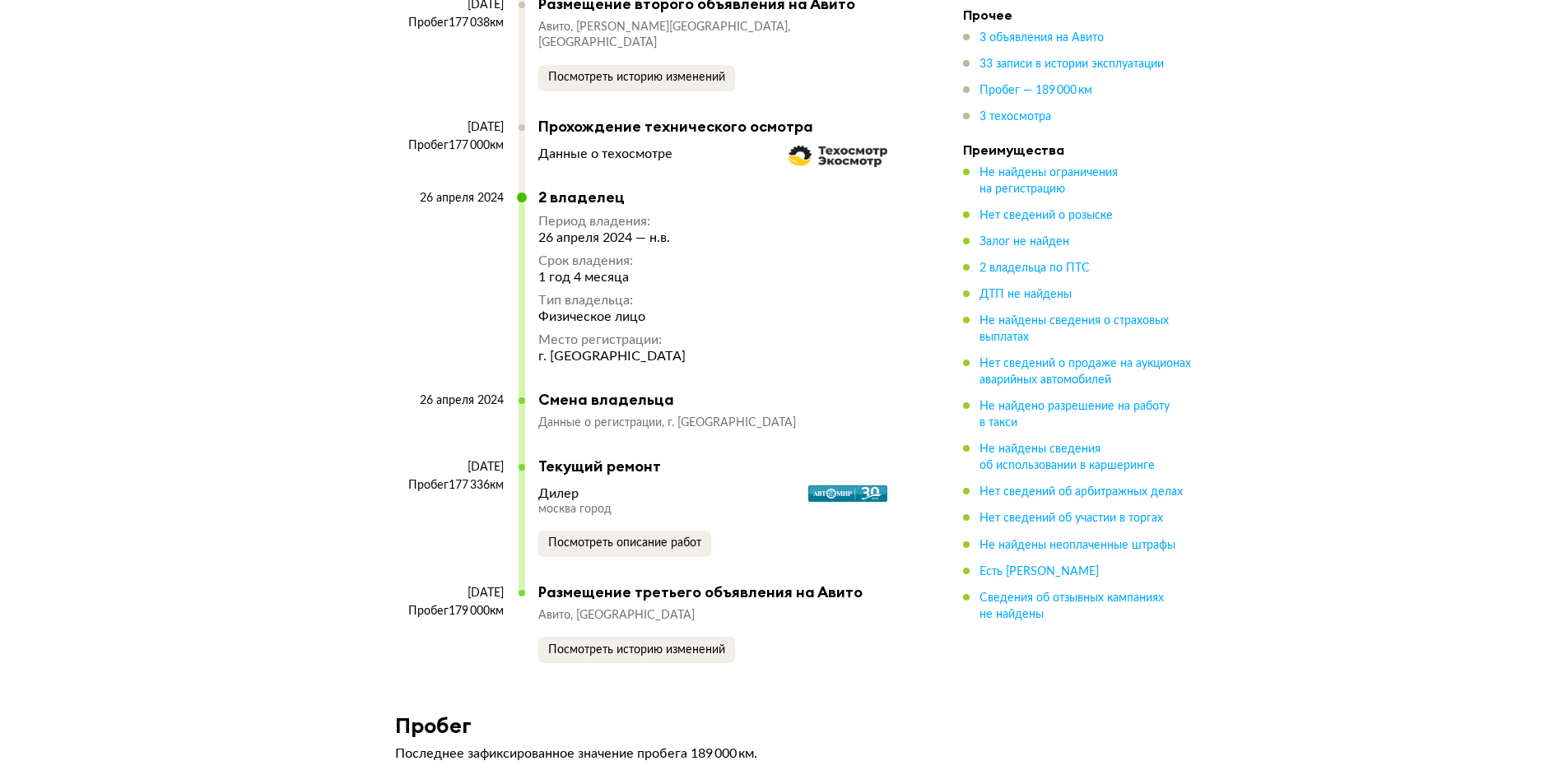
scroll to position [7625, 0]
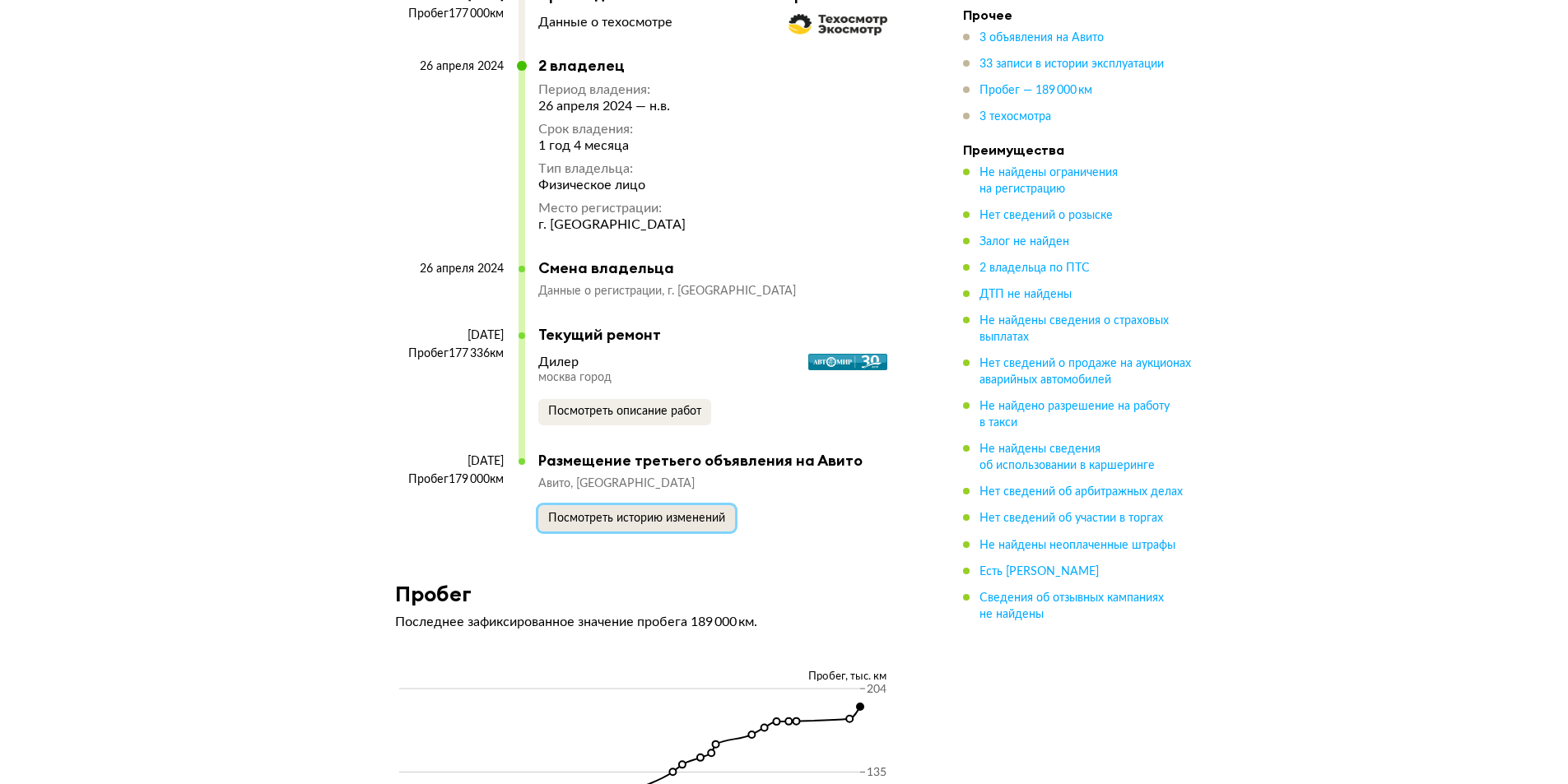
click at [651, 513] on span "Посмотреть историю изменений" at bounding box center [636, 518] width 177 height 11
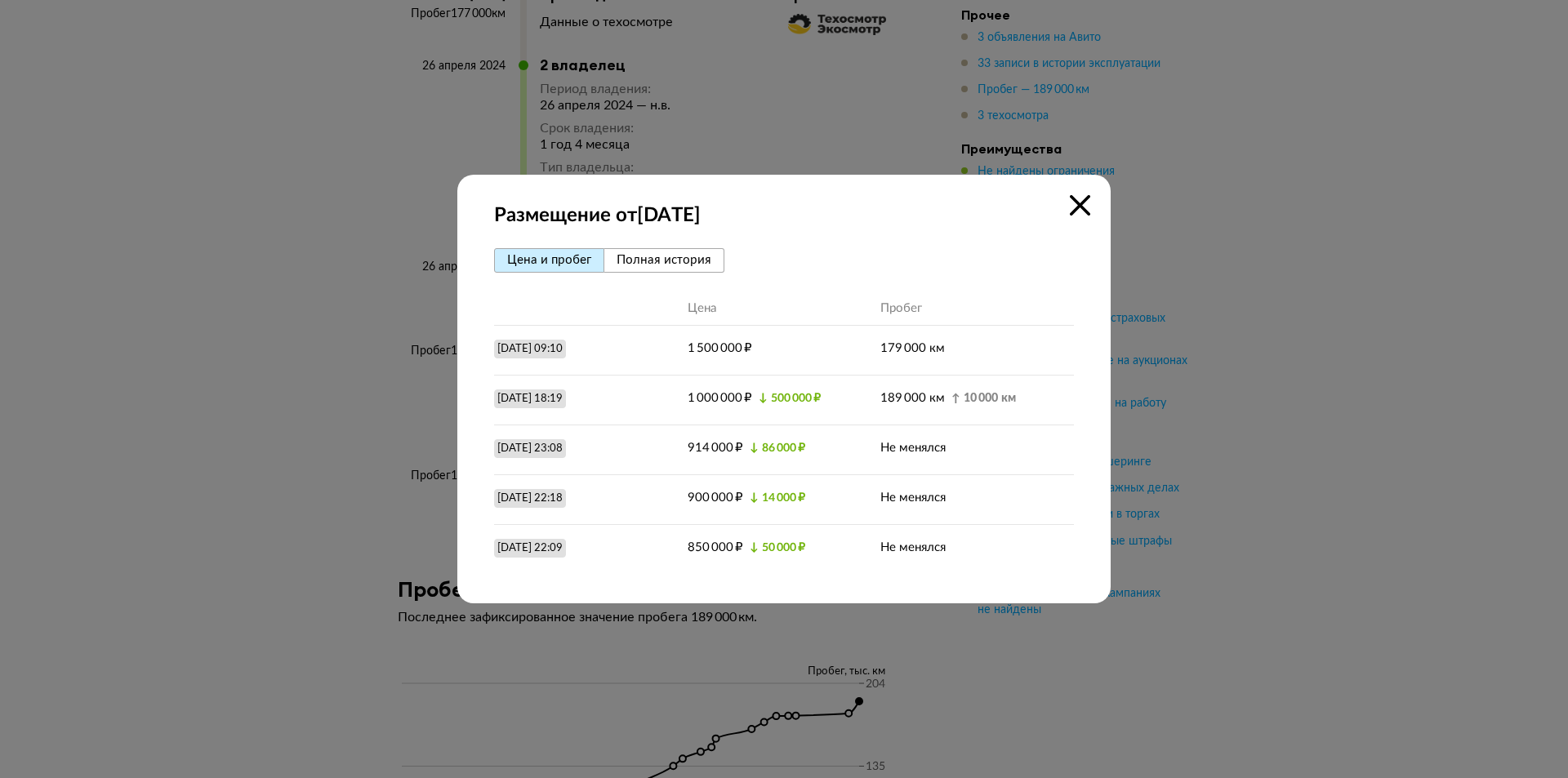
click at [246, 172] on div at bounding box center [784, 389] width 1568 height 778
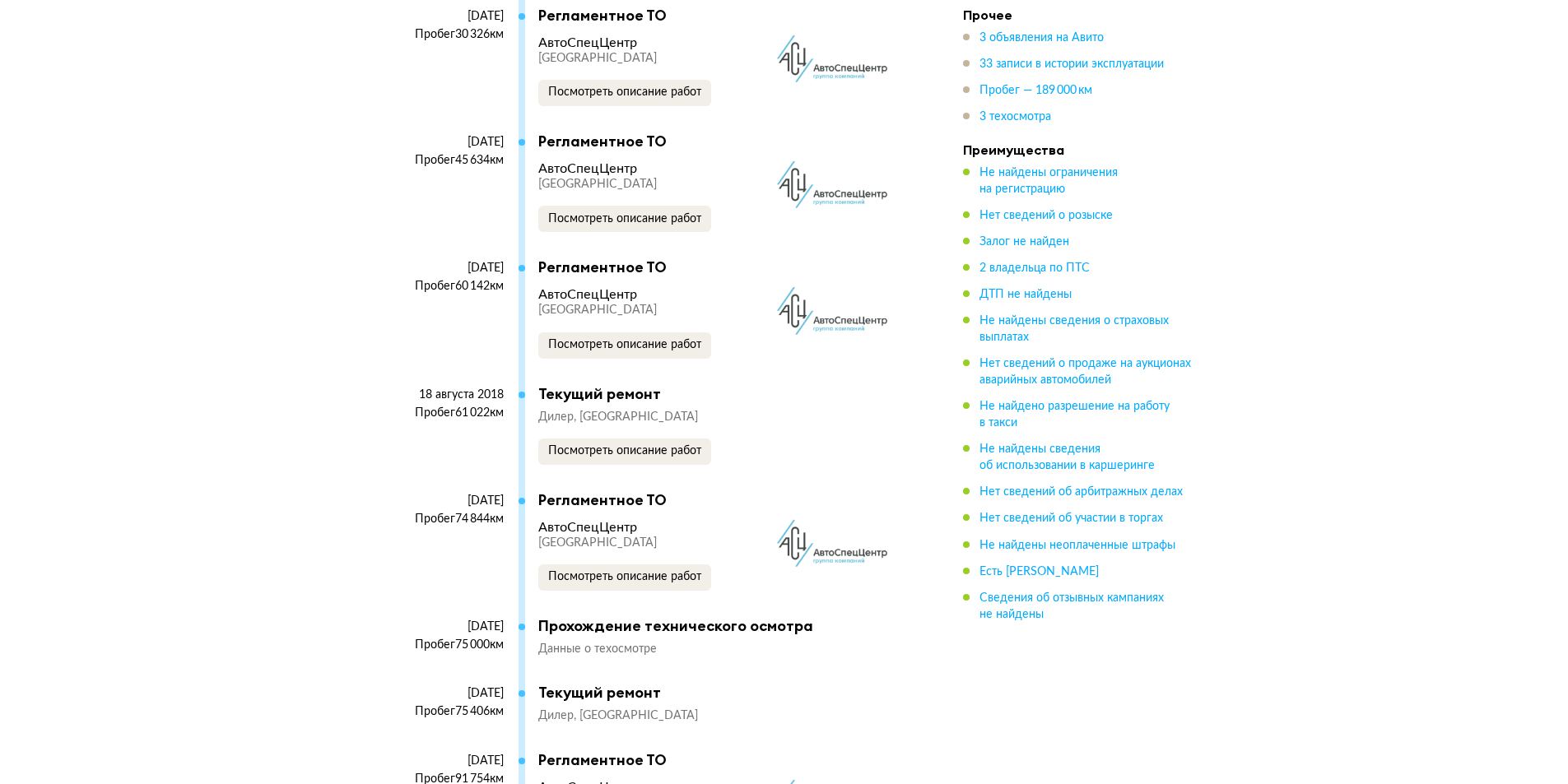
scroll to position [4582, 0]
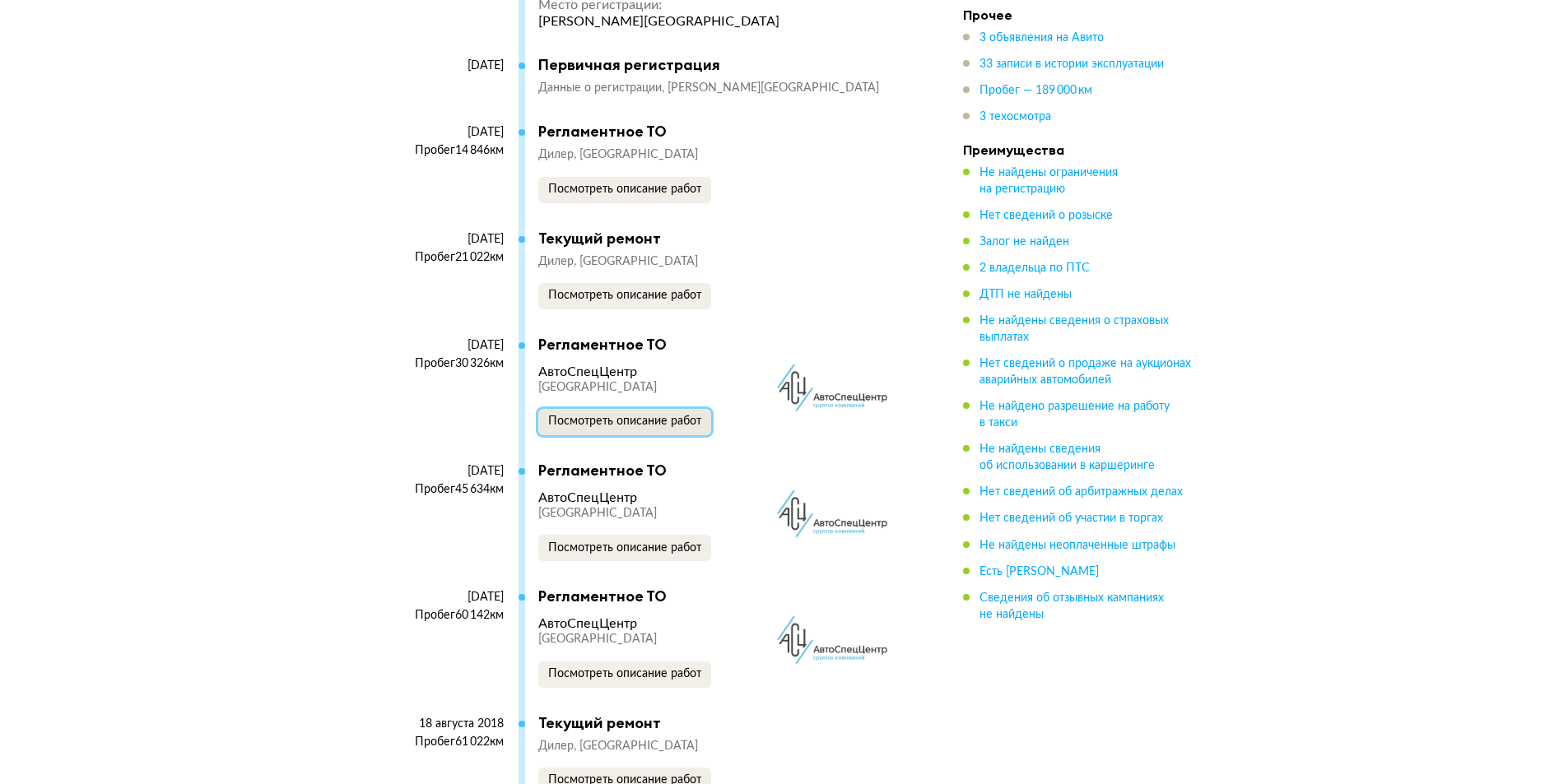
click at [569, 409] on button "Посмотреть описание работ" at bounding box center [624, 422] width 173 height 27
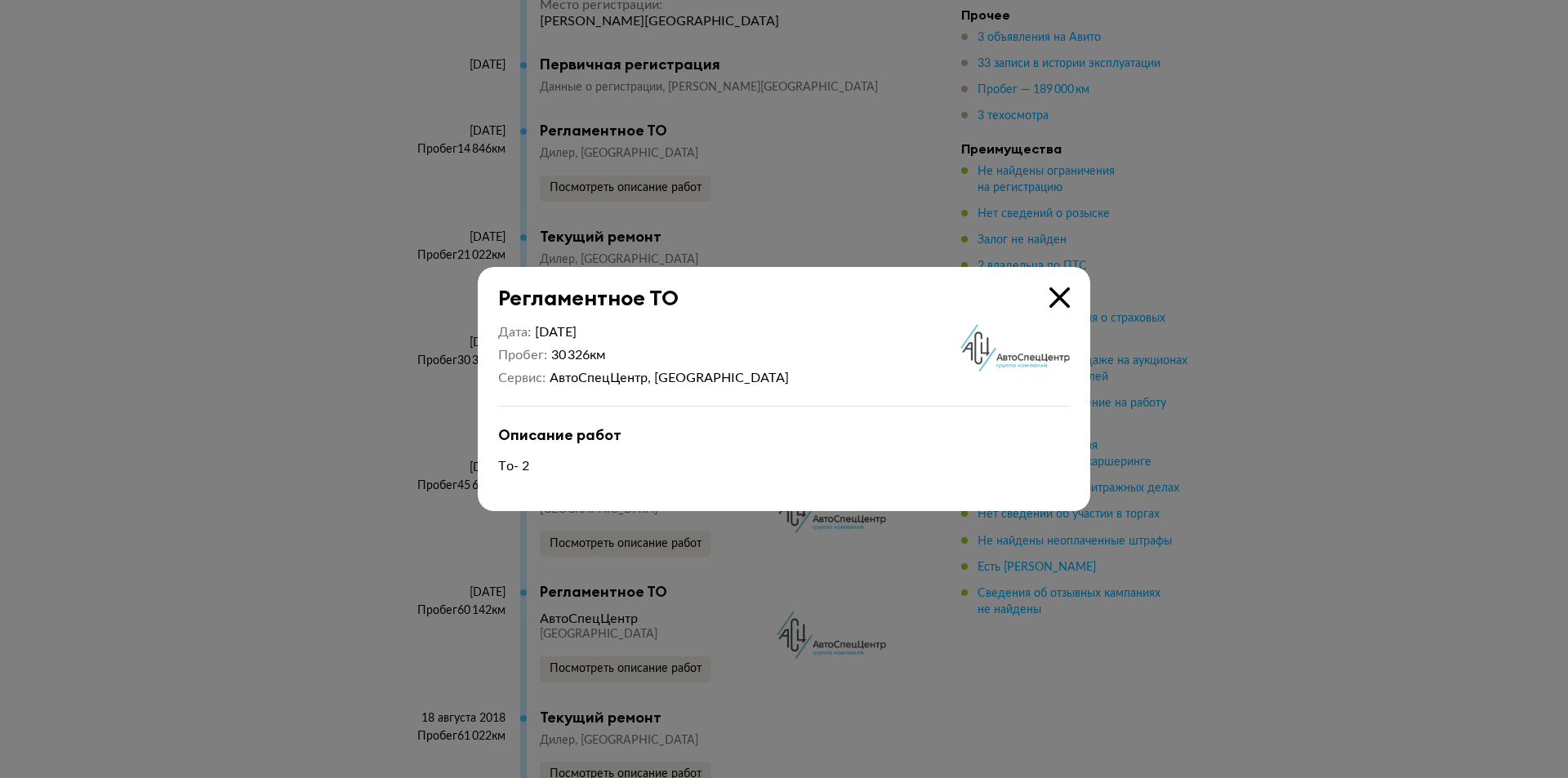
click at [320, 148] on div at bounding box center [784, 389] width 1568 height 778
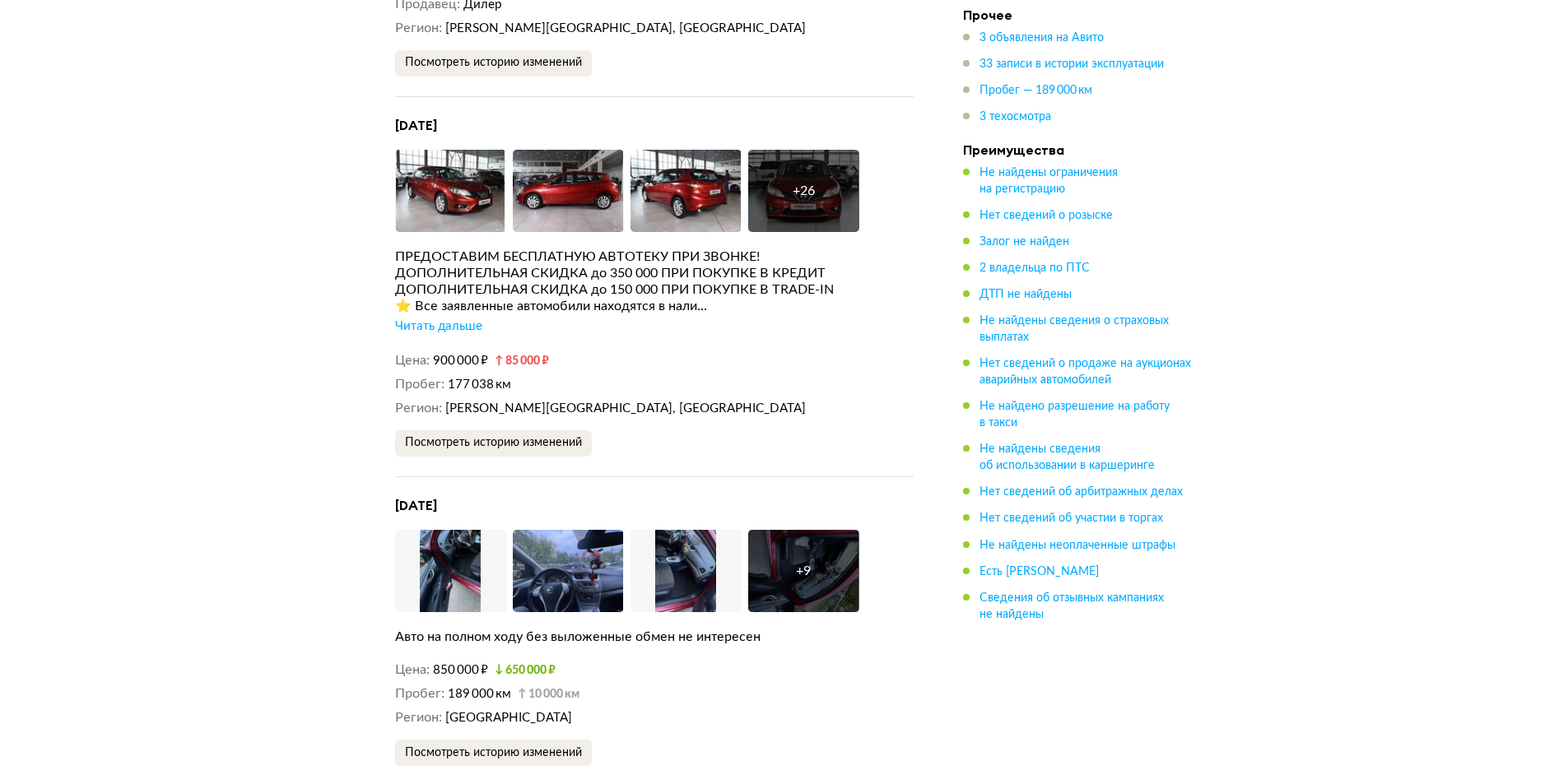
scroll to position [3184, 0]
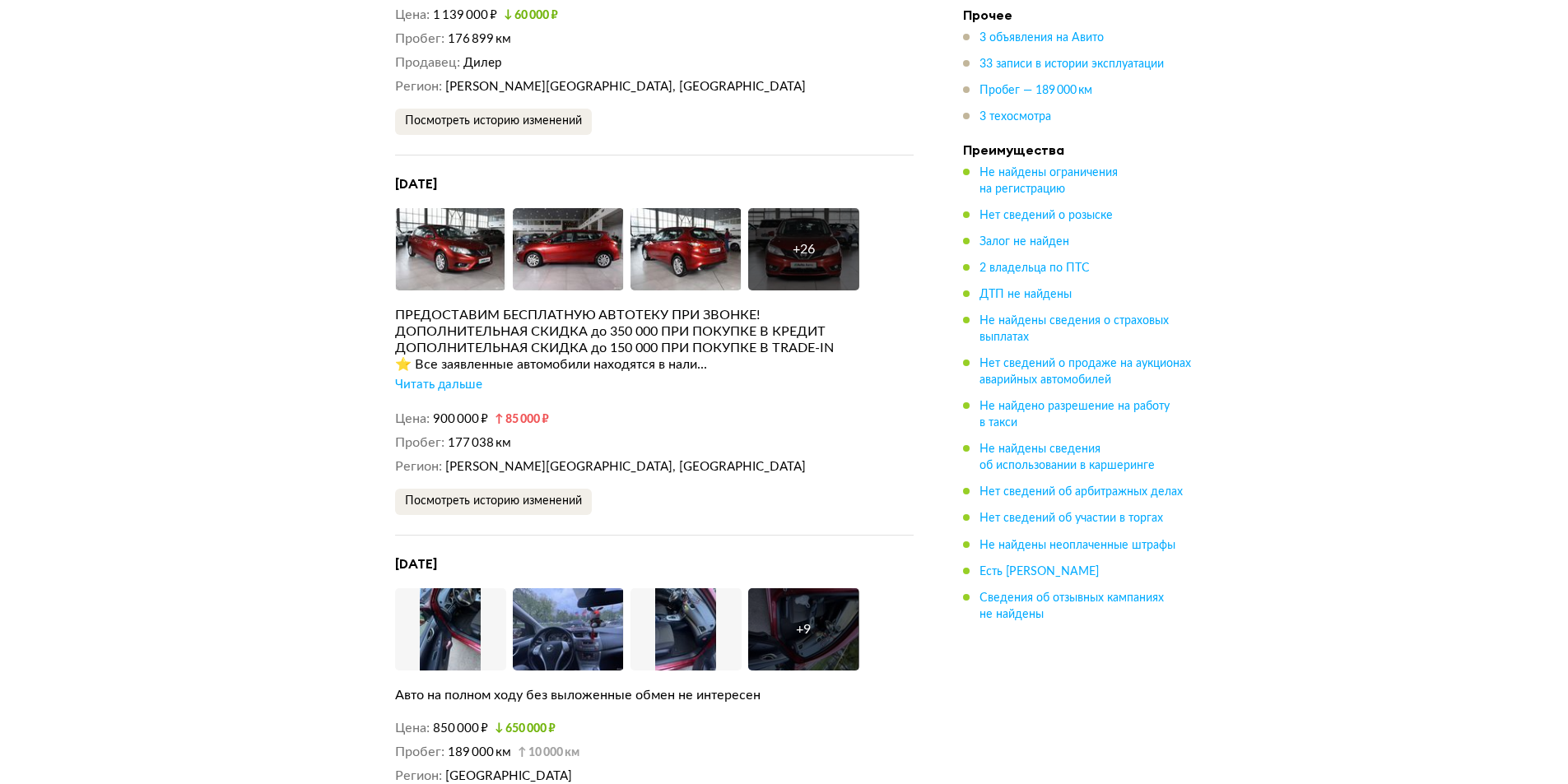
click at [475, 377] on div "Читать дальше" at bounding box center [438, 384] width 87 height 16
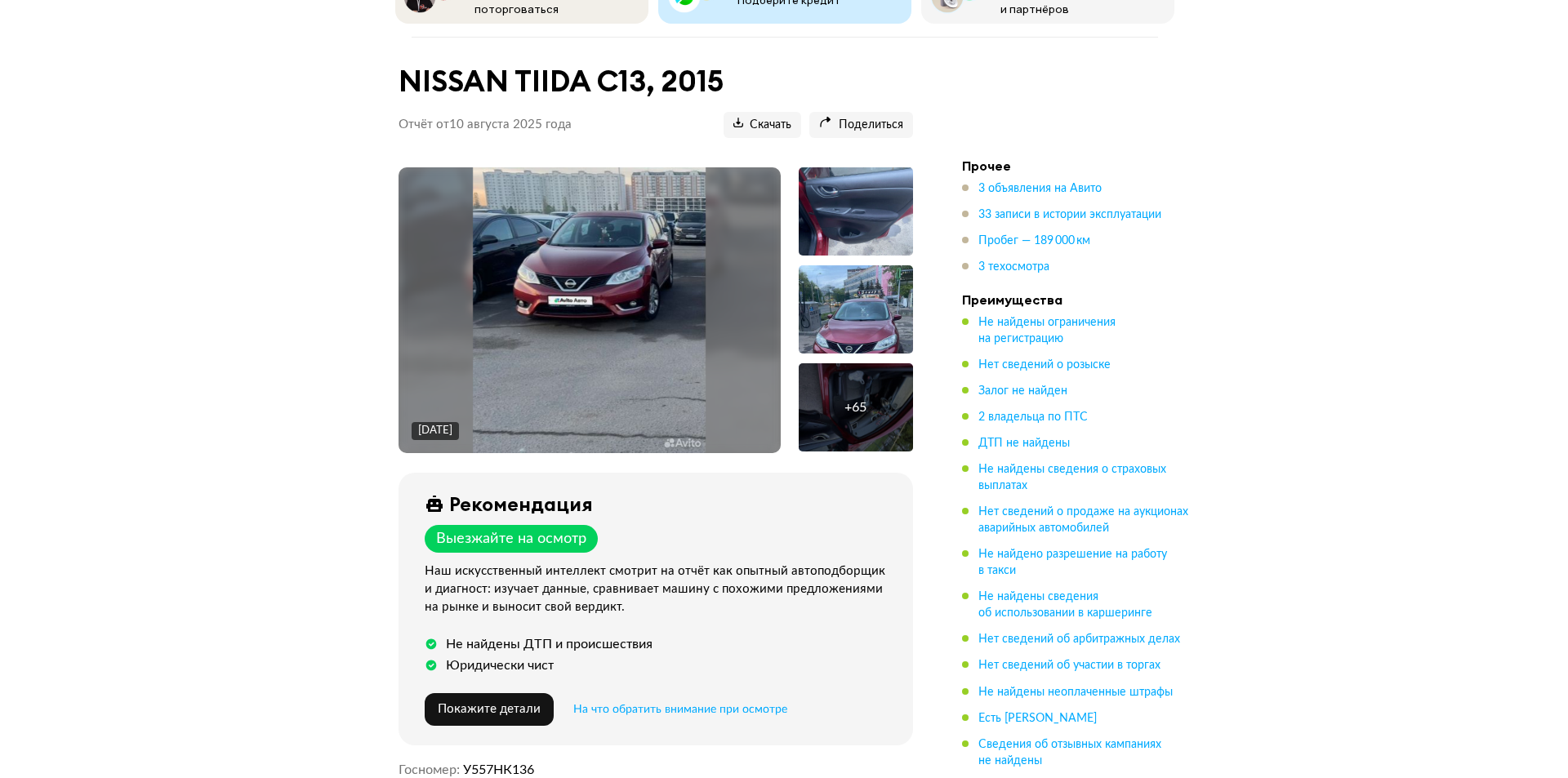
scroll to position [139, 0]
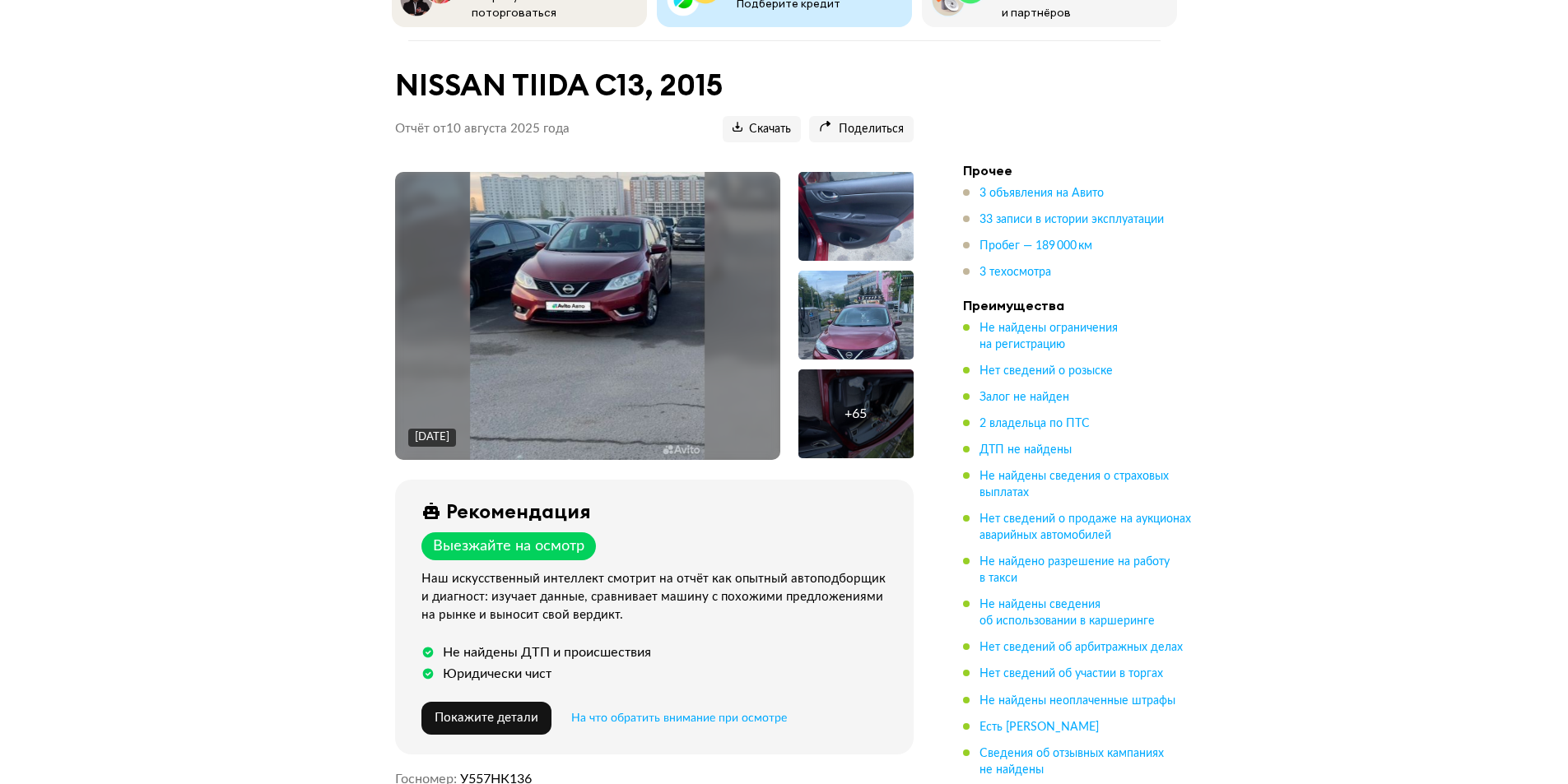
click at [544, 265] on img at bounding box center [587, 316] width 235 height 288
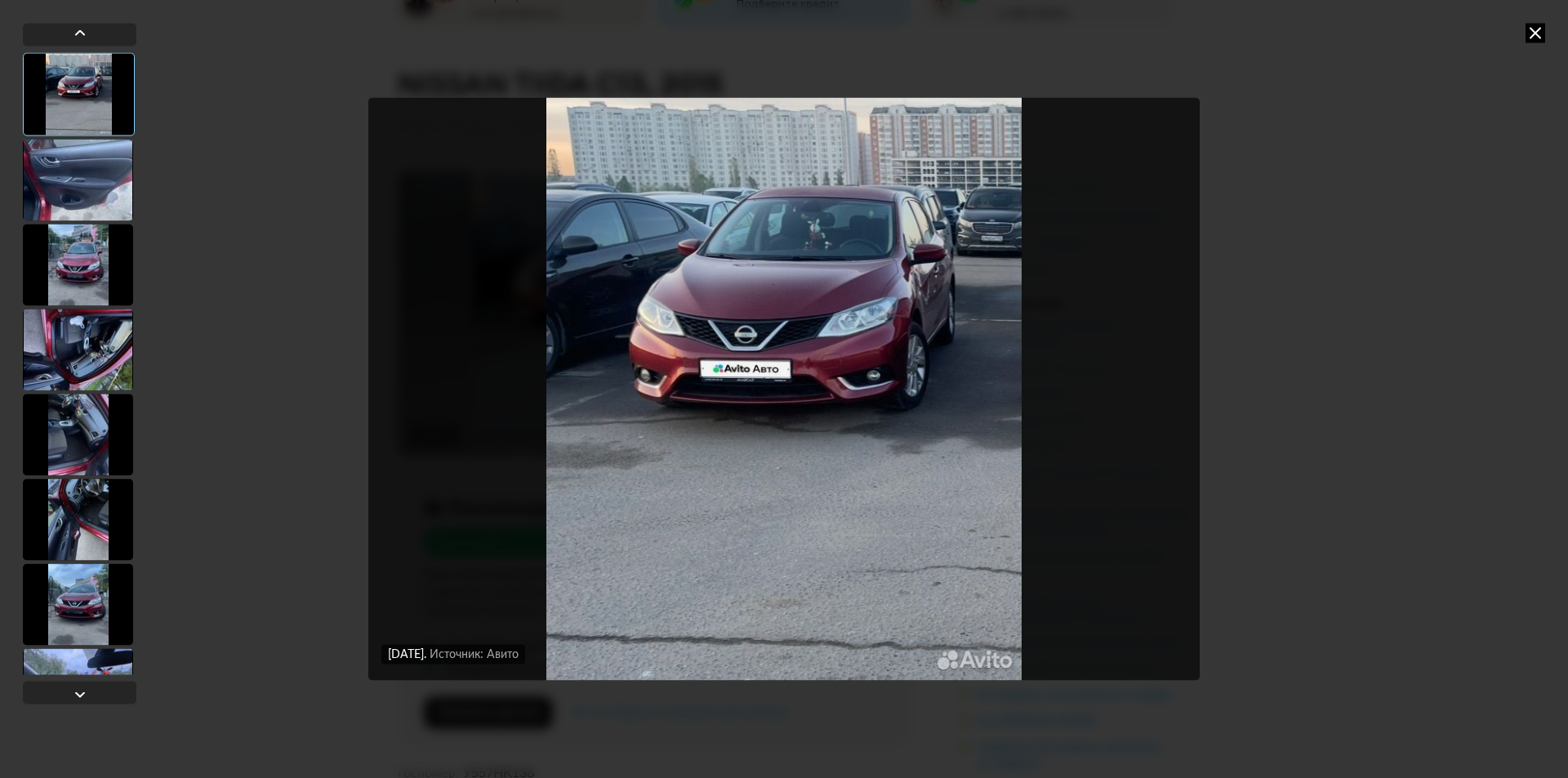
click at [85, 194] on div at bounding box center [78, 179] width 110 height 82
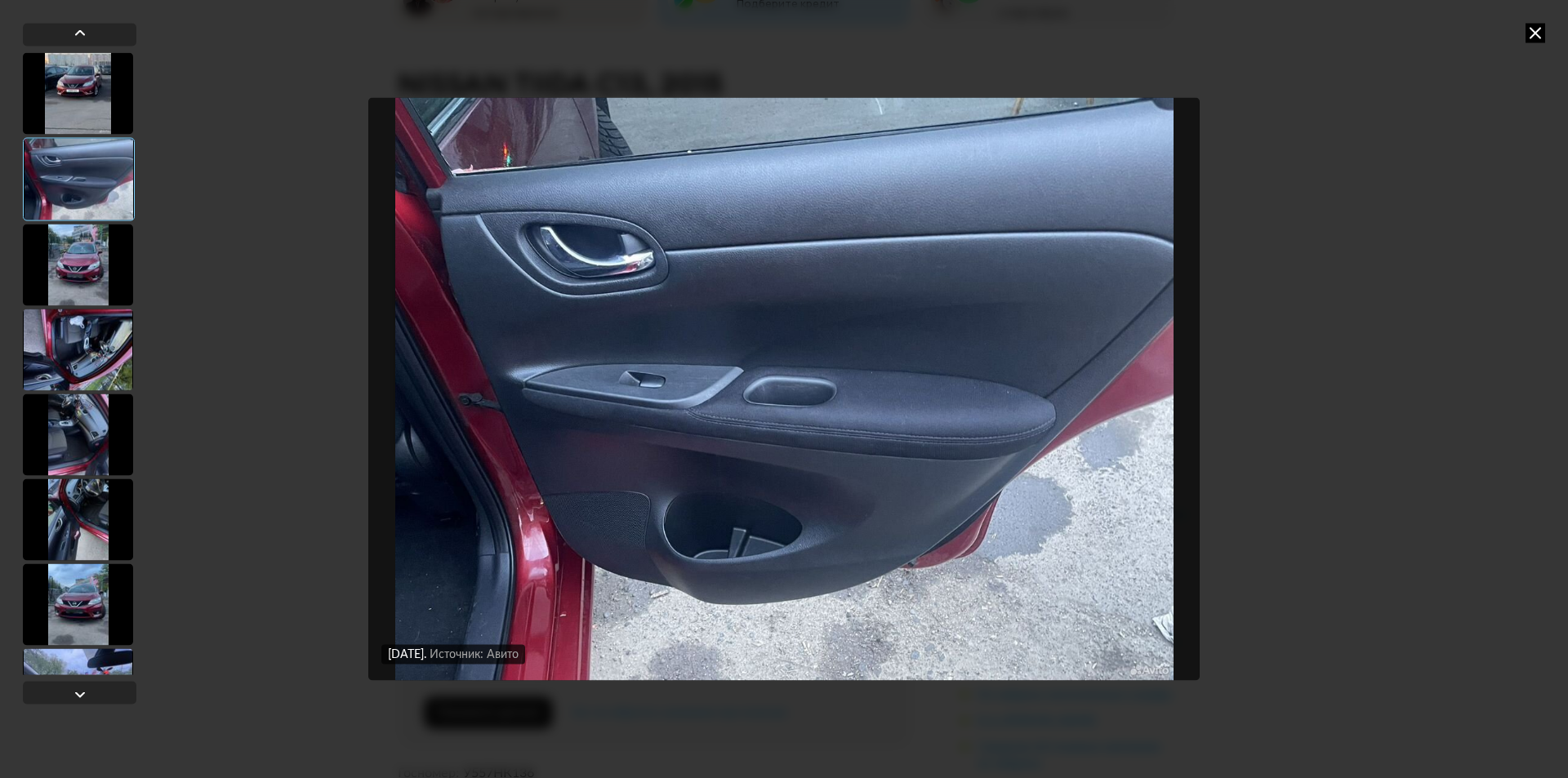
click at [88, 279] on div at bounding box center [78, 264] width 110 height 82
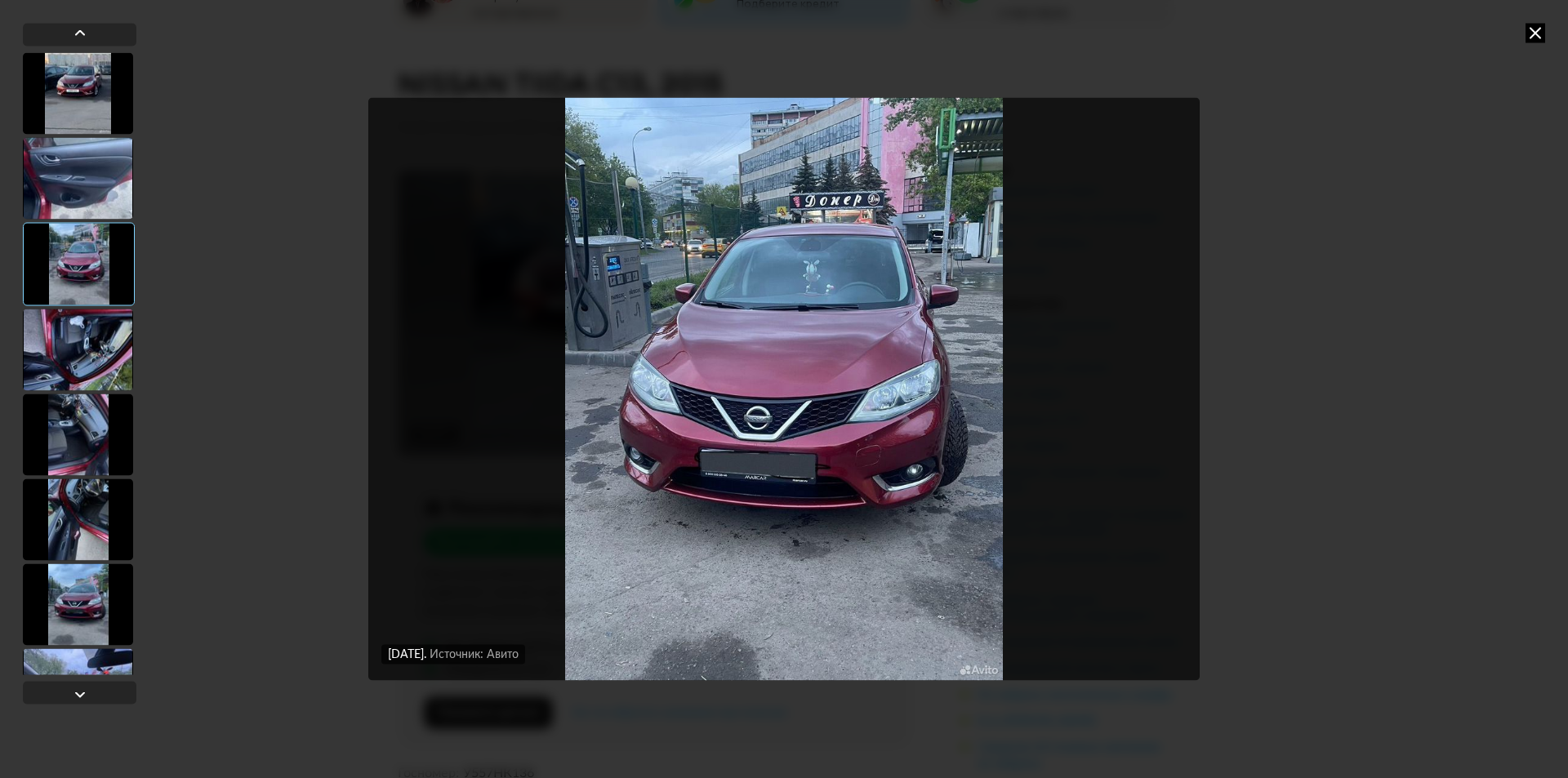
click at [93, 339] on div at bounding box center [78, 349] width 110 height 82
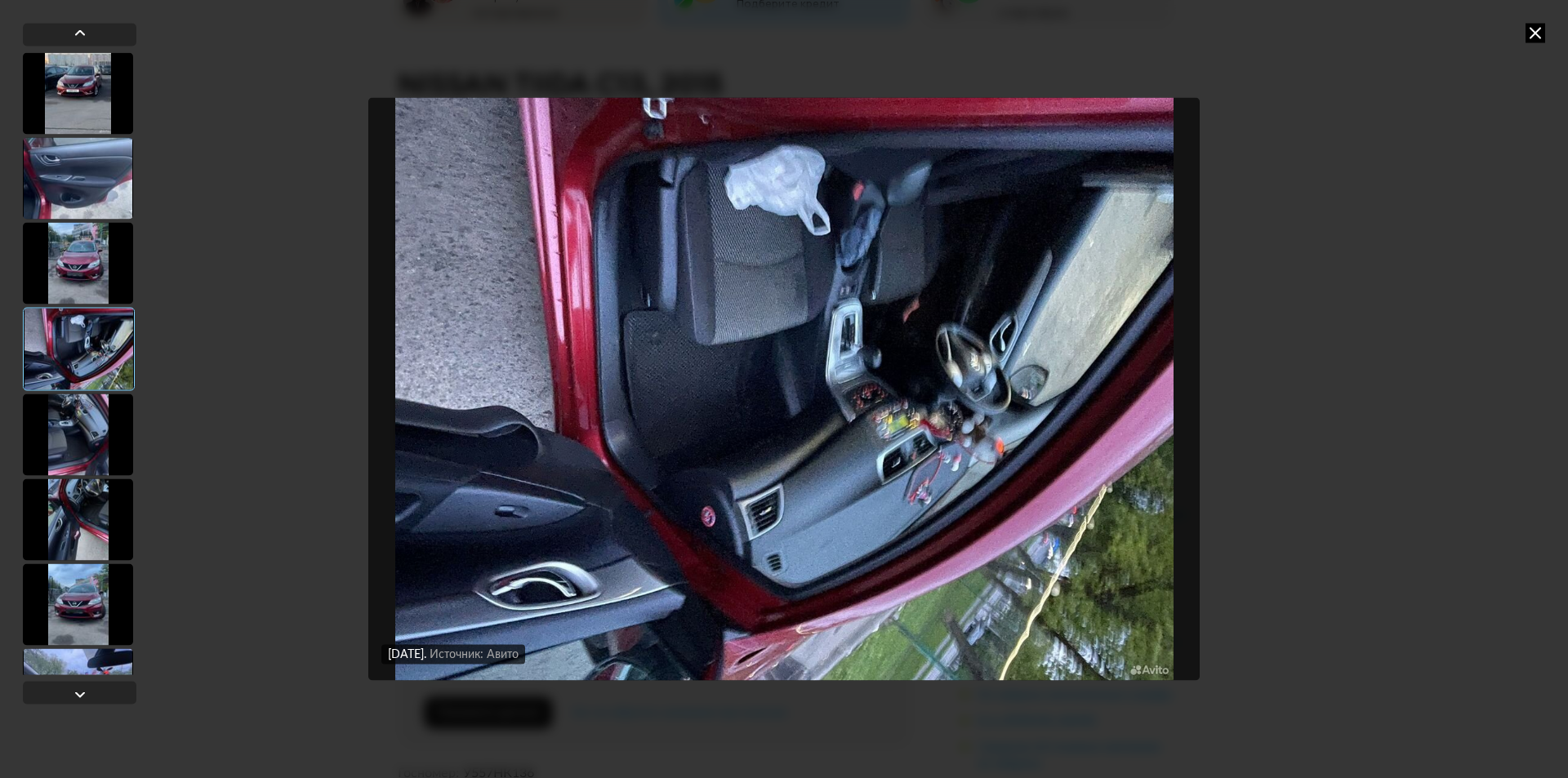
click at [75, 463] on div at bounding box center [78, 434] width 110 height 82
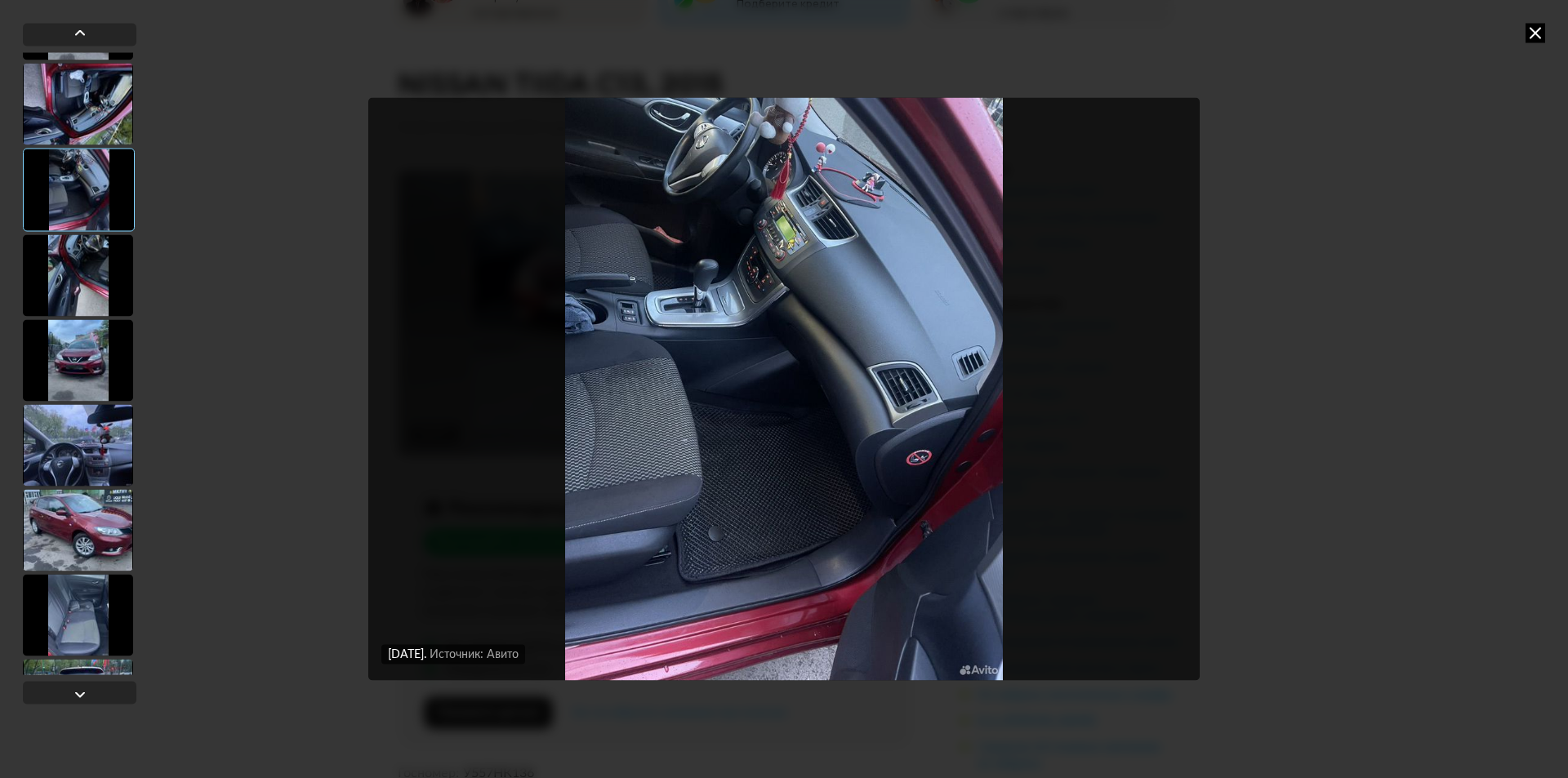
scroll to position [245, 0]
click at [99, 352] on div at bounding box center [78, 359] width 110 height 82
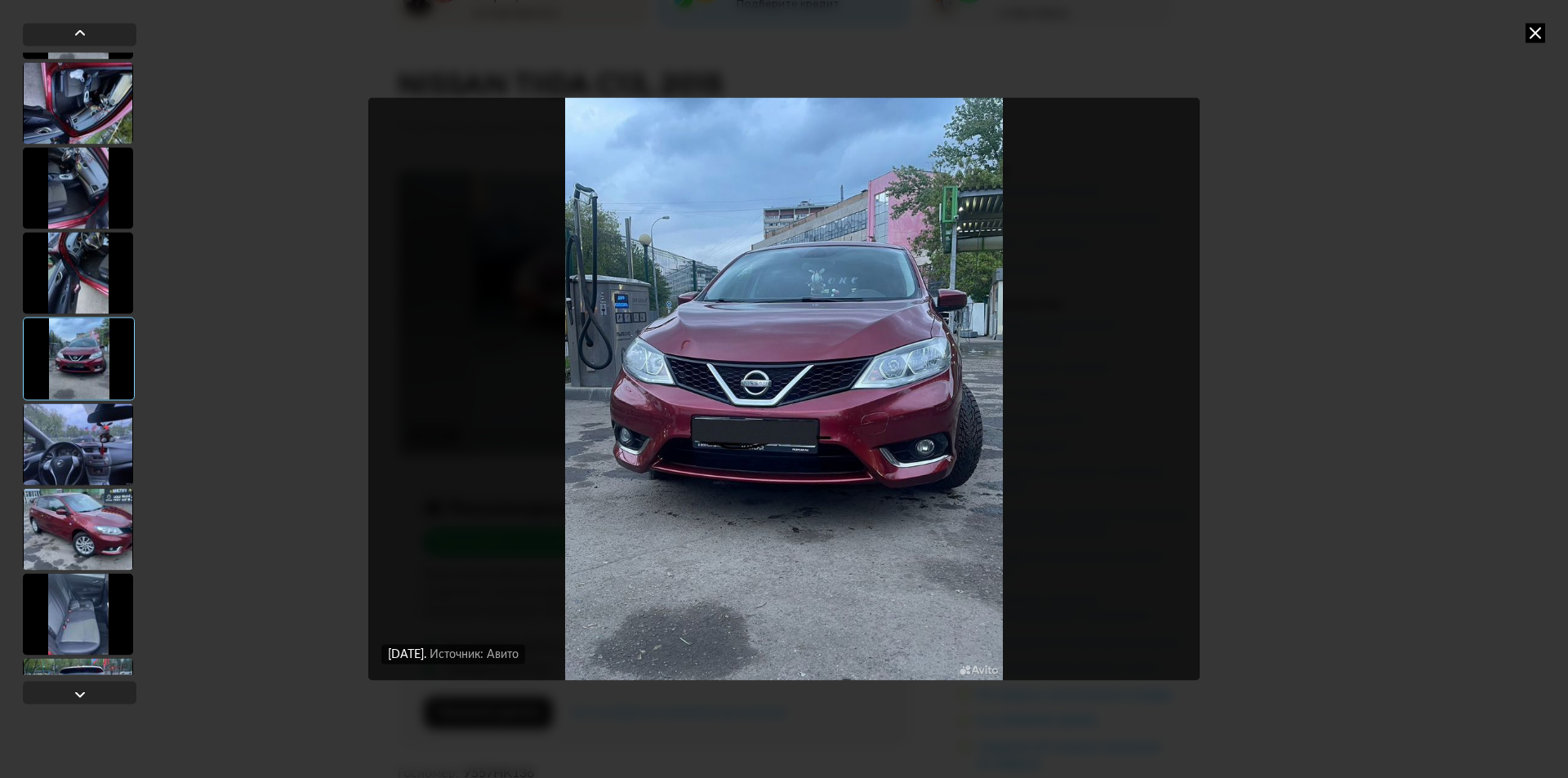
click at [94, 457] on div at bounding box center [78, 444] width 110 height 82
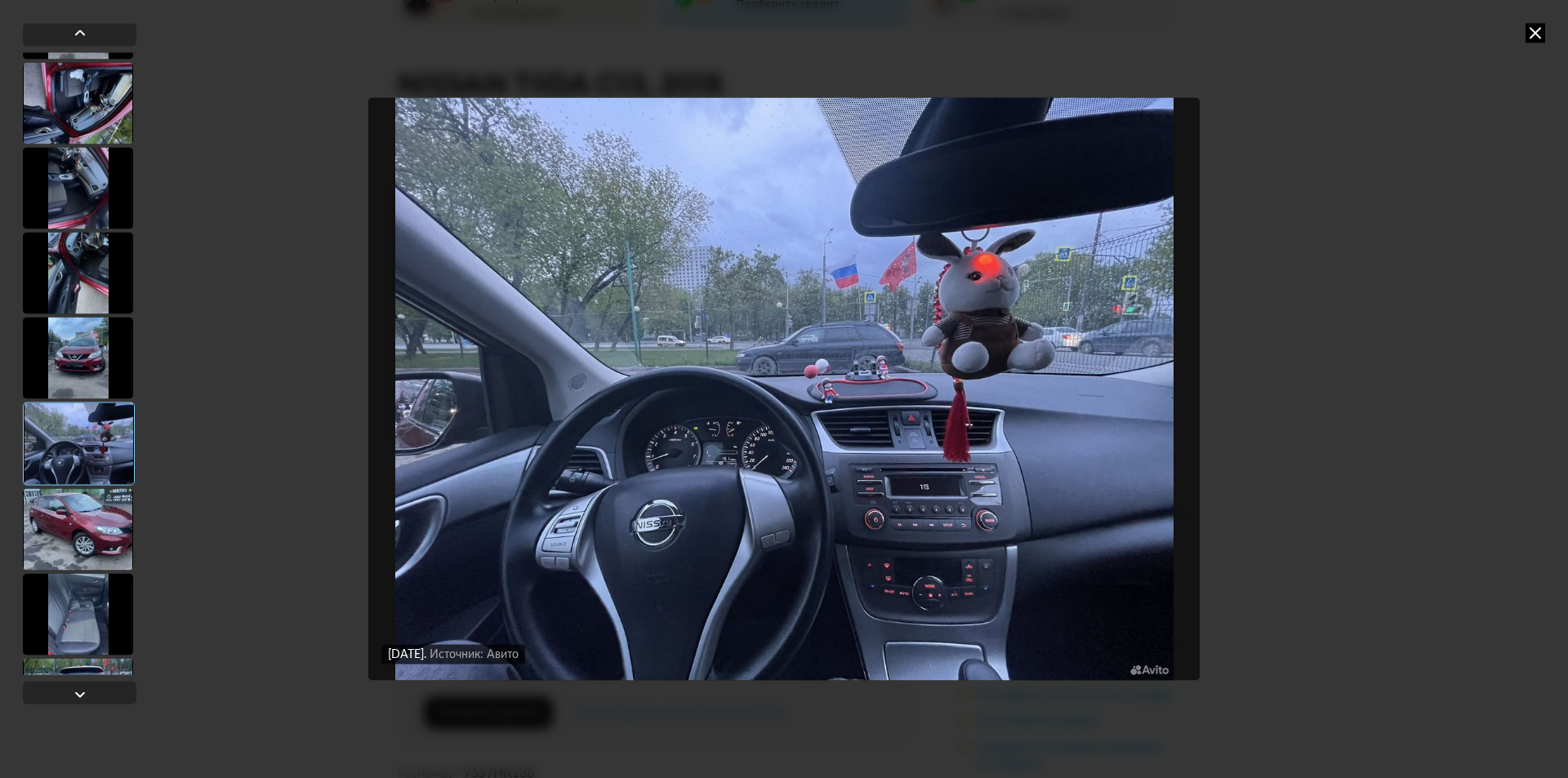
click at [89, 533] on div at bounding box center [78, 529] width 110 height 82
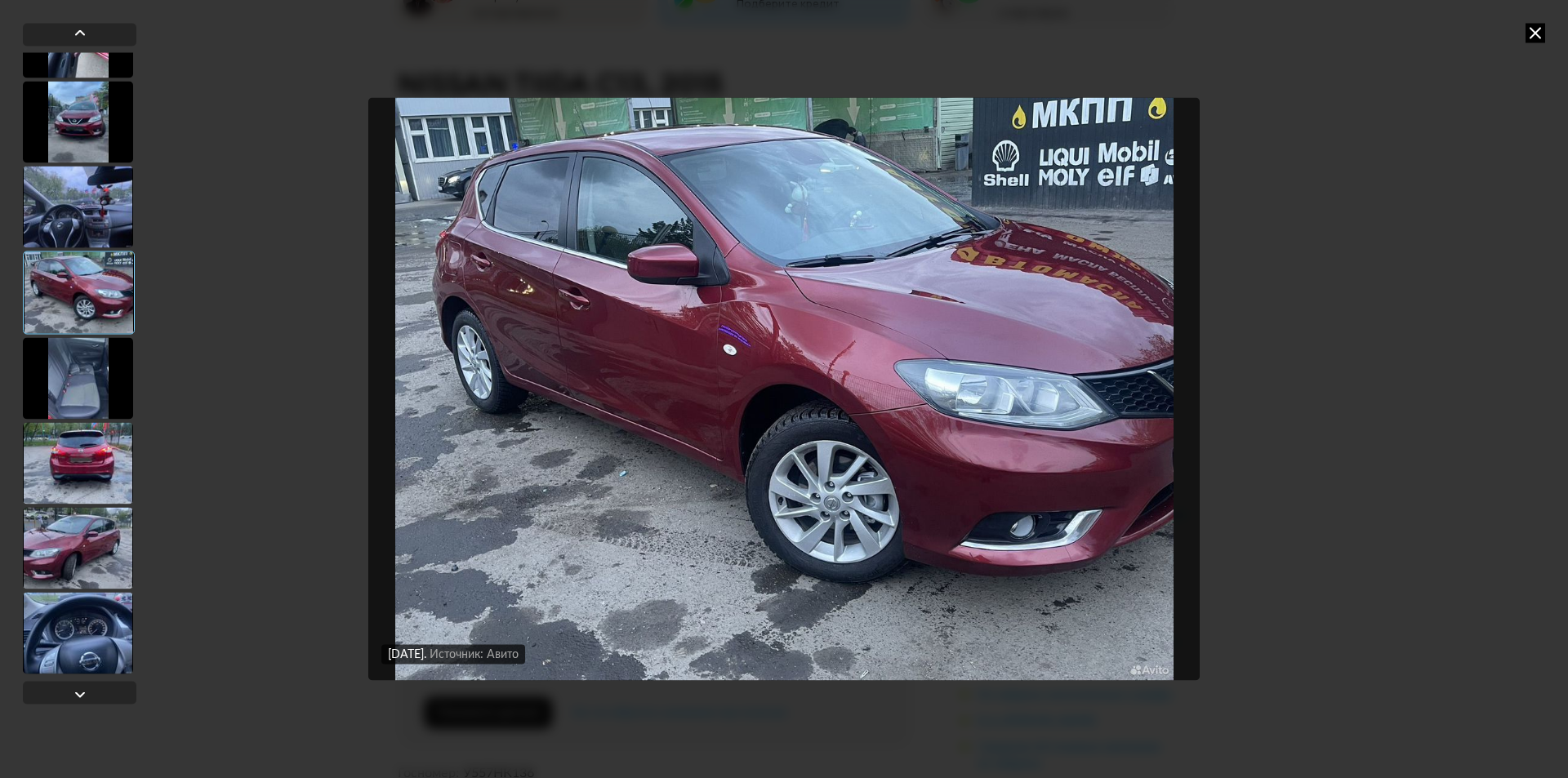
scroll to position [490, 0]
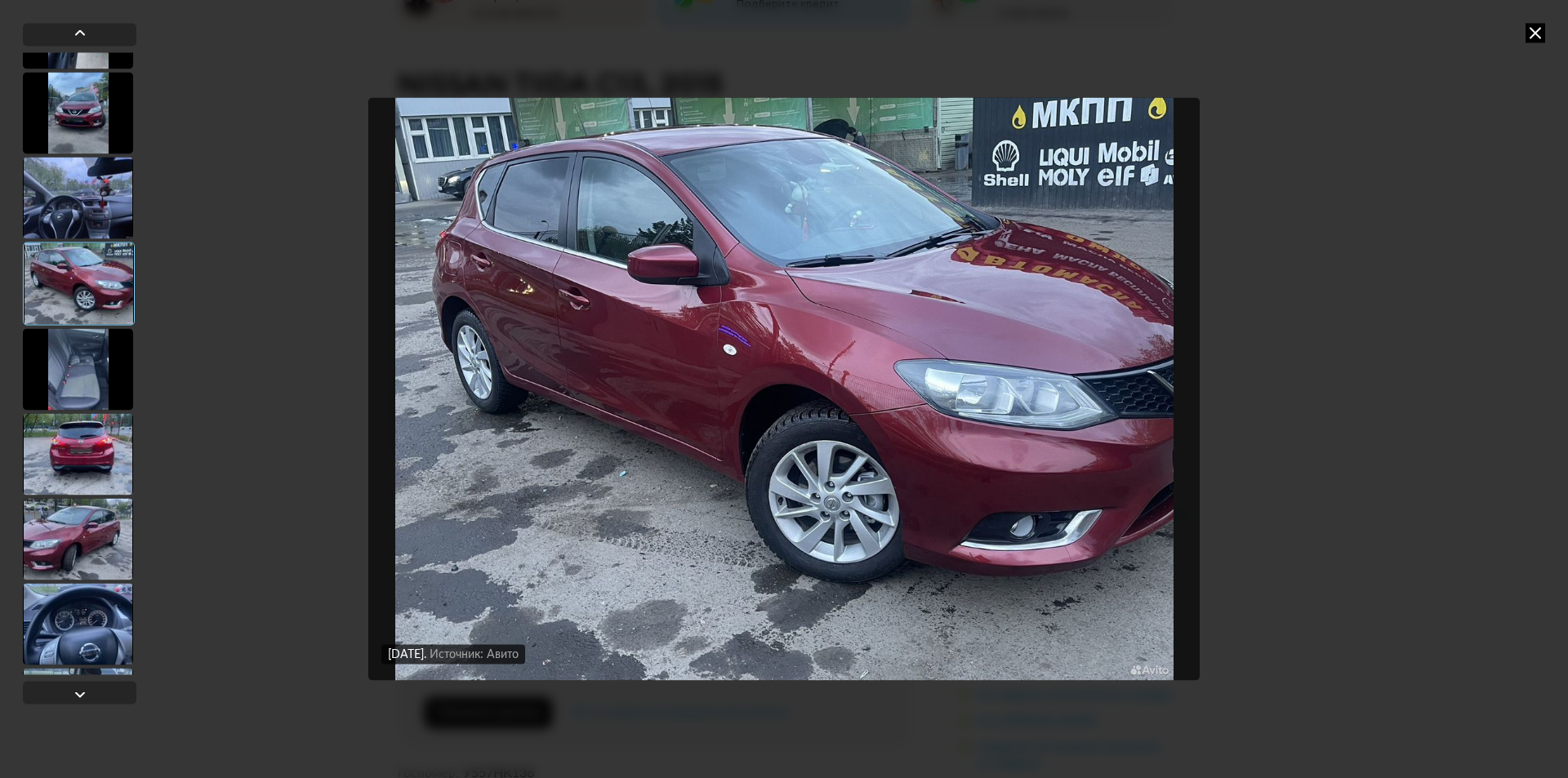
click at [94, 376] on div at bounding box center [78, 369] width 110 height 82
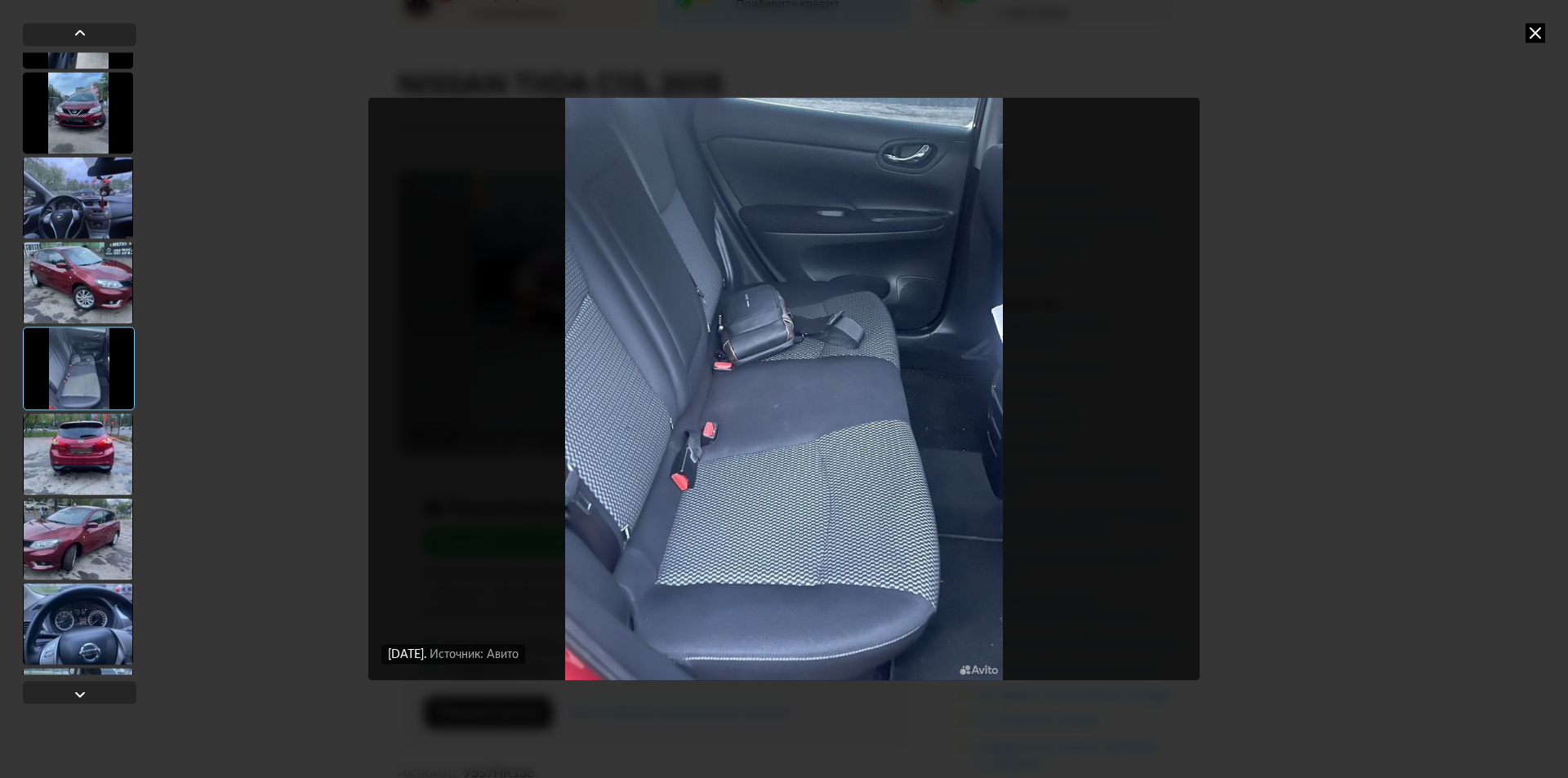
click at [93, 454] on div at bounding box center [78, 454] width 110 height 82
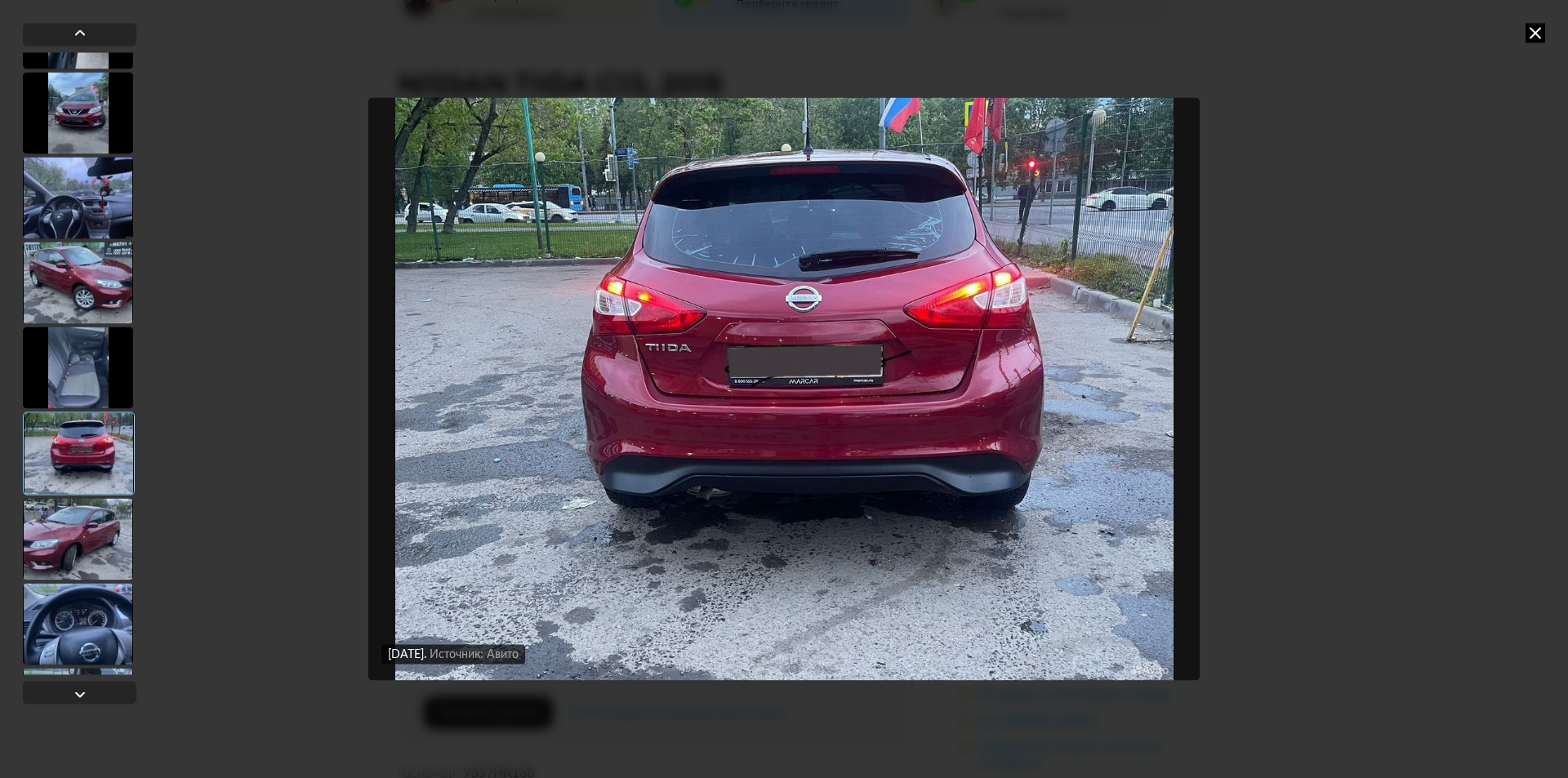
click at [67, 546] on div at bounding box center [78, 538] width 110 height 82
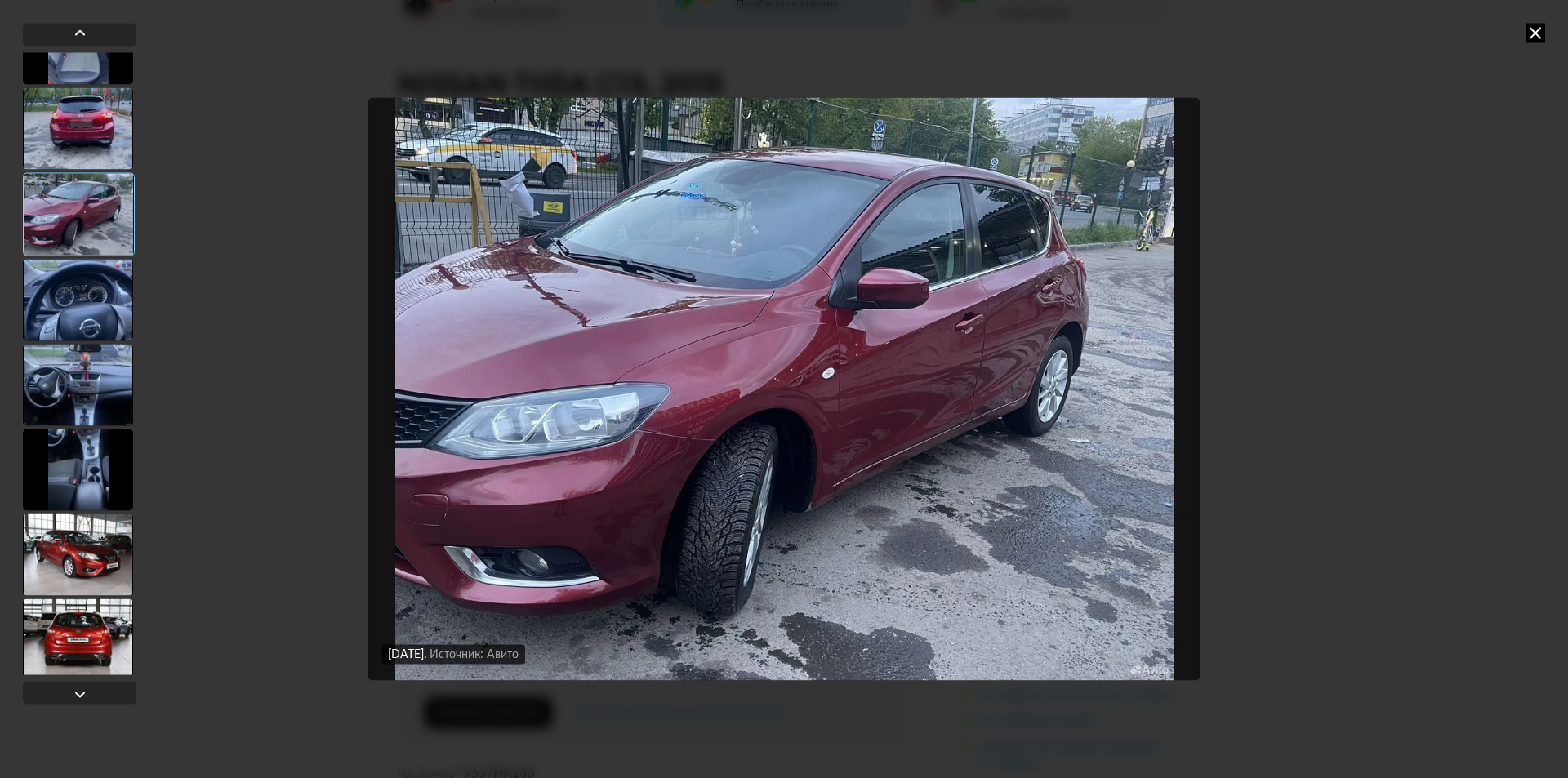
scroll to position [816, 0]
click at [93, 399] on div at bounding box center [78, 382] width 110 height 82
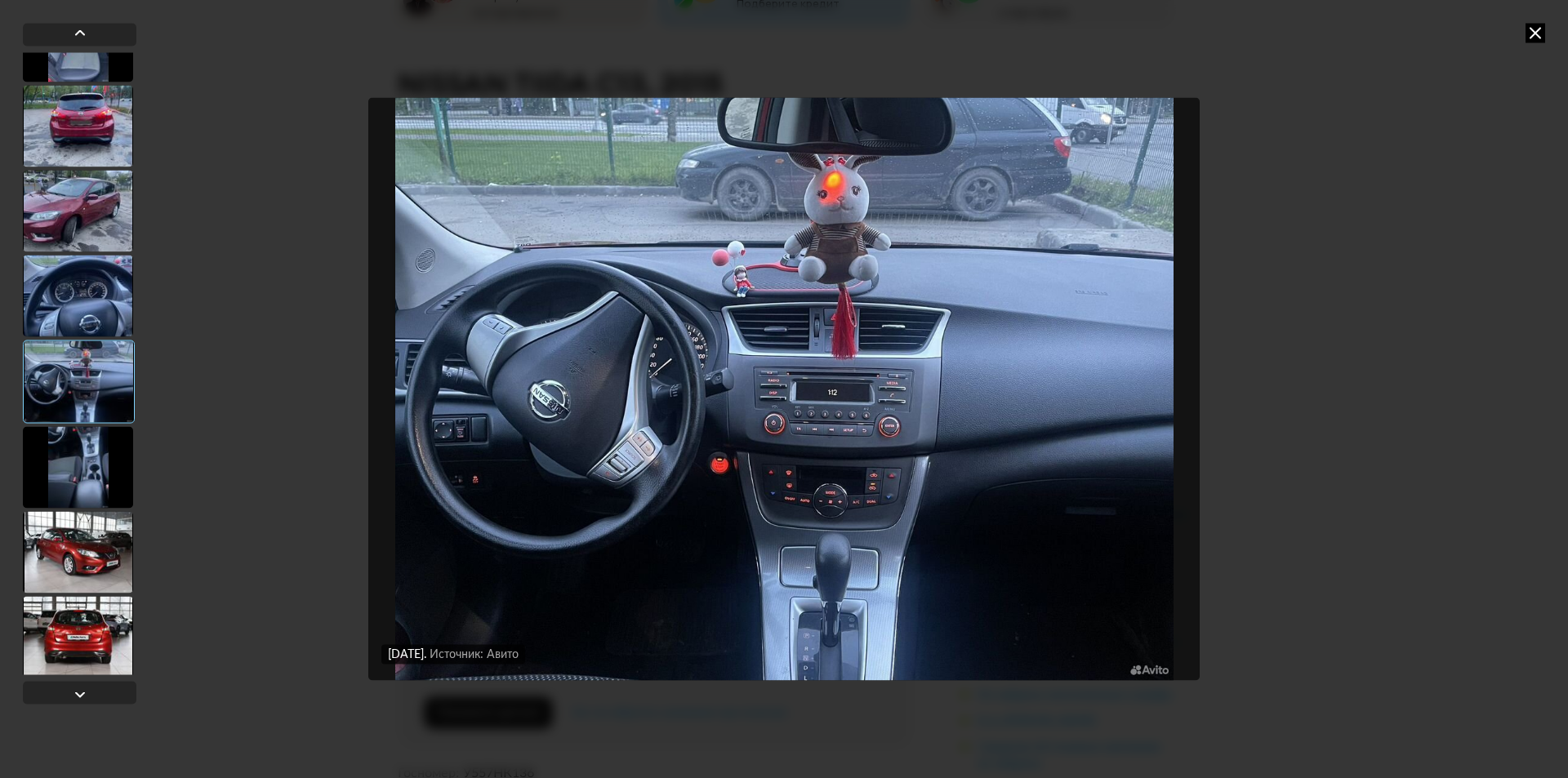
click at [94, 458] on div at bounding box center [78, 467] width 110 height 82
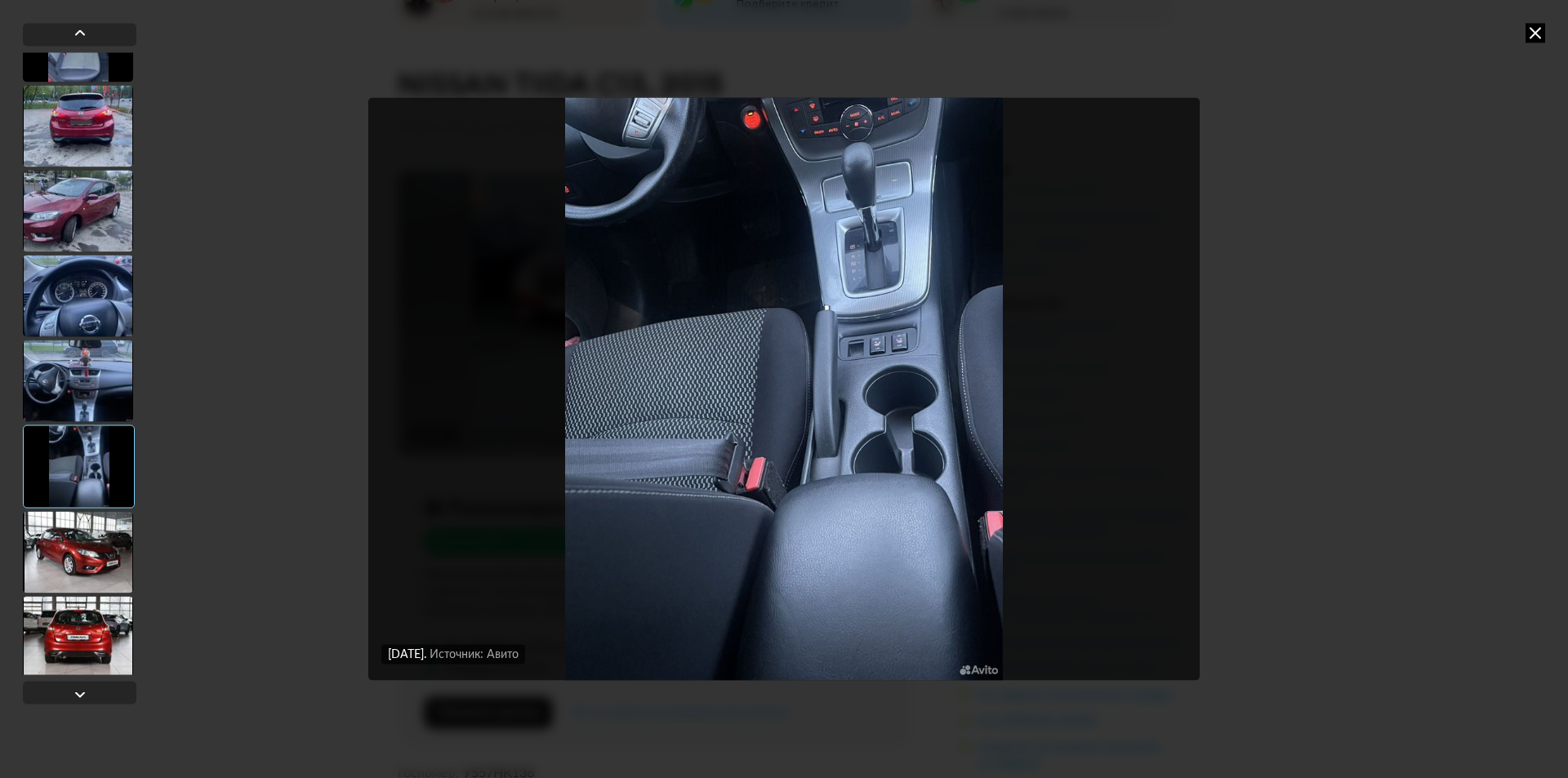
click at [76, 539] on div at bounding box center [78, 552] width 110 height 82
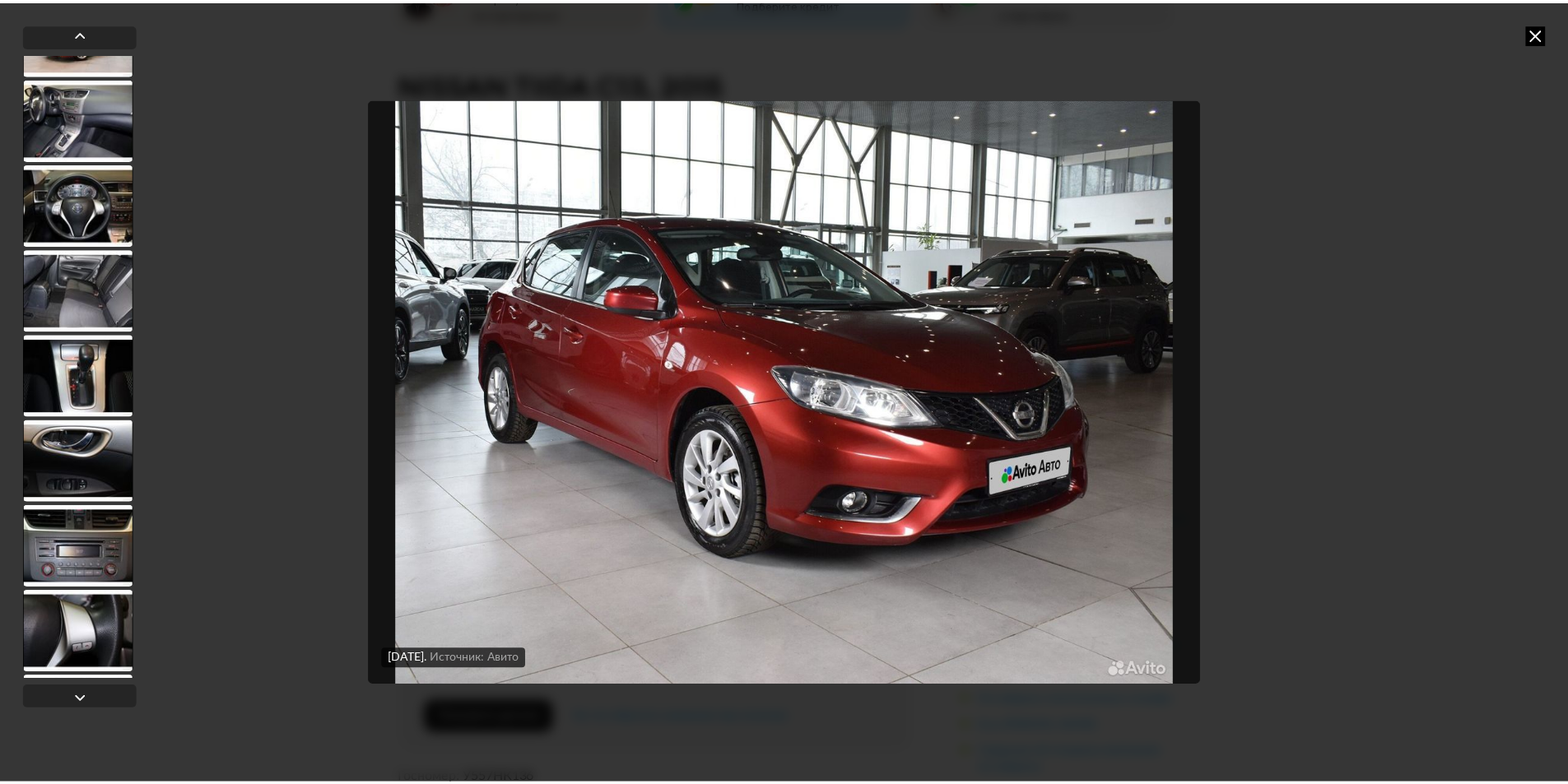
scroll to position [5192, 0]
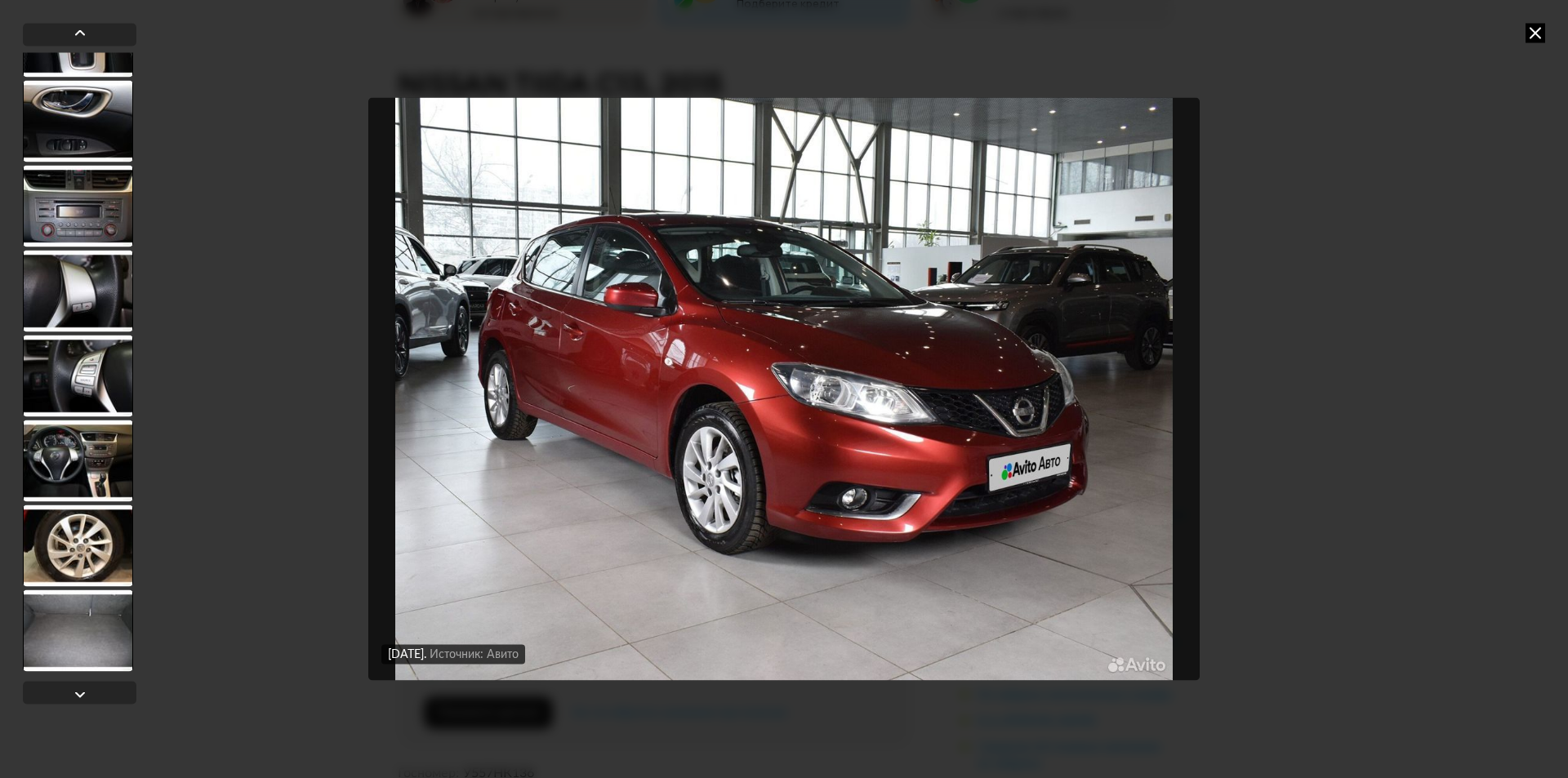
click at [1536, 42] on icon at bounding box center [1535, 32] width 20 height 20
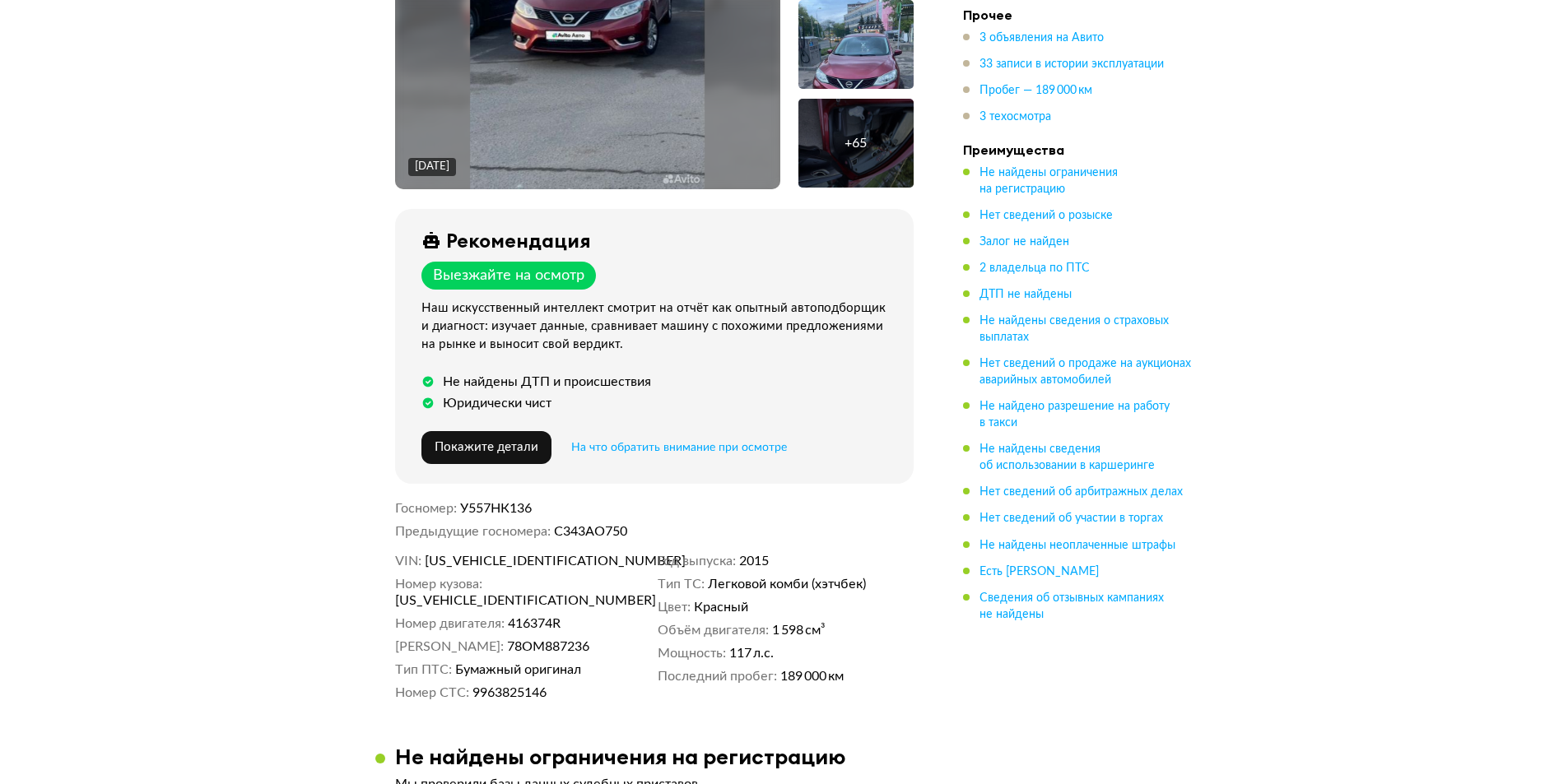
scroll to position [658, 0]
